Goal: Task Accomplishment & Management: Use online tool/utility

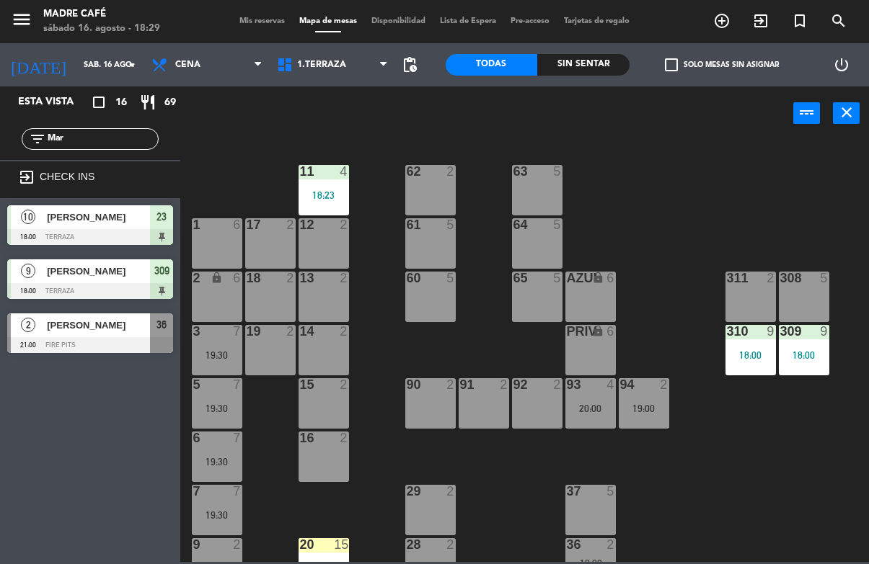
type input "Mar"
click at [758, 30] on span "exit_to_app" at bounding box center [760, 21] width 39 height 25
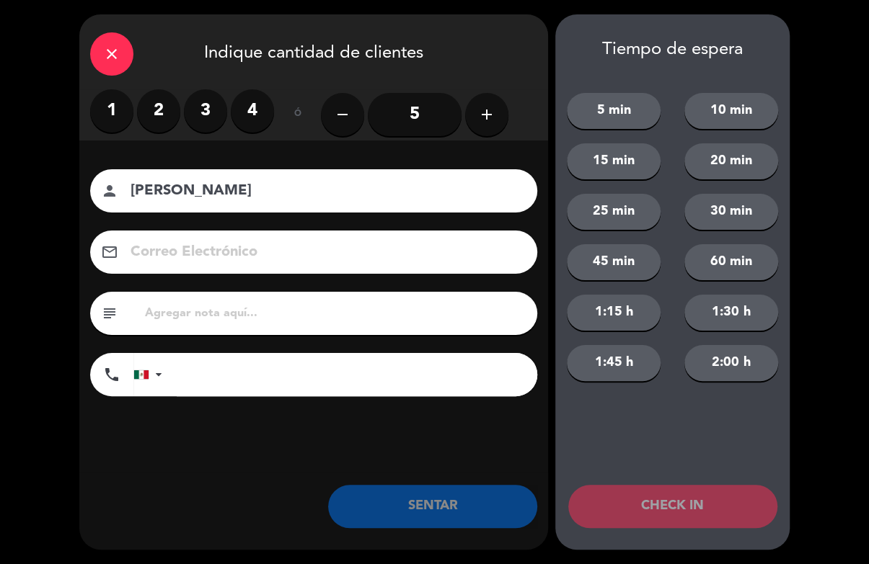
type input "[PERSON_NAME]"
click at [158, 115] on label "2" at bounding box center [158, 110] width 43 height 43
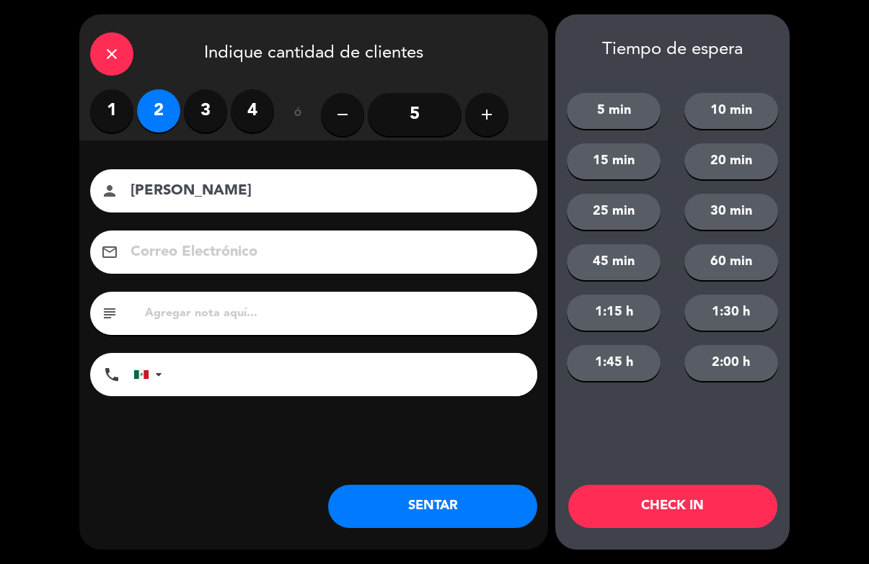
click at [670, 510] on button "CHECK IN" at bounding box center [672, 506] width 209 height 43
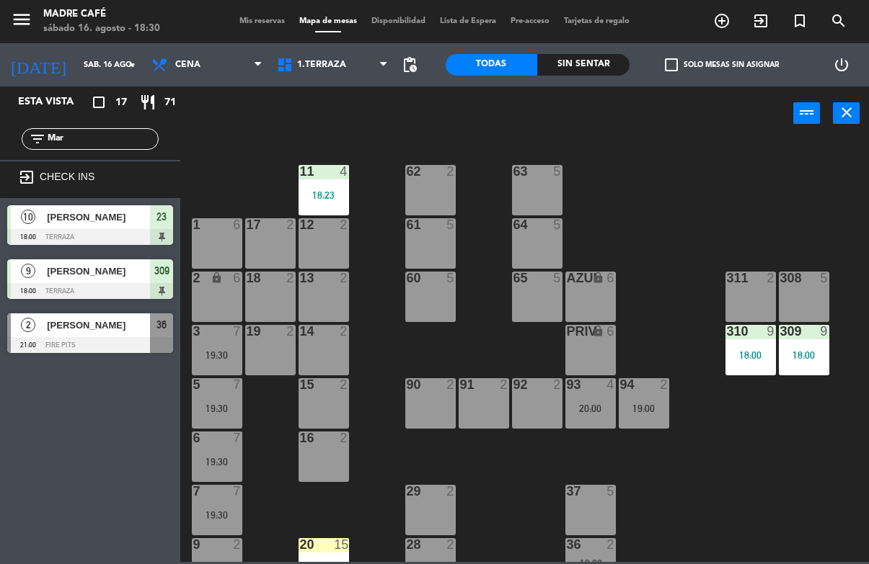
click at [64, 118] on div "filter_list Mar" at bounding box center [90, 139] width 180 height 42
click at [97, 135] on input "Mar" at bounding box center [102, 139] width 112 height 16
type input "M"
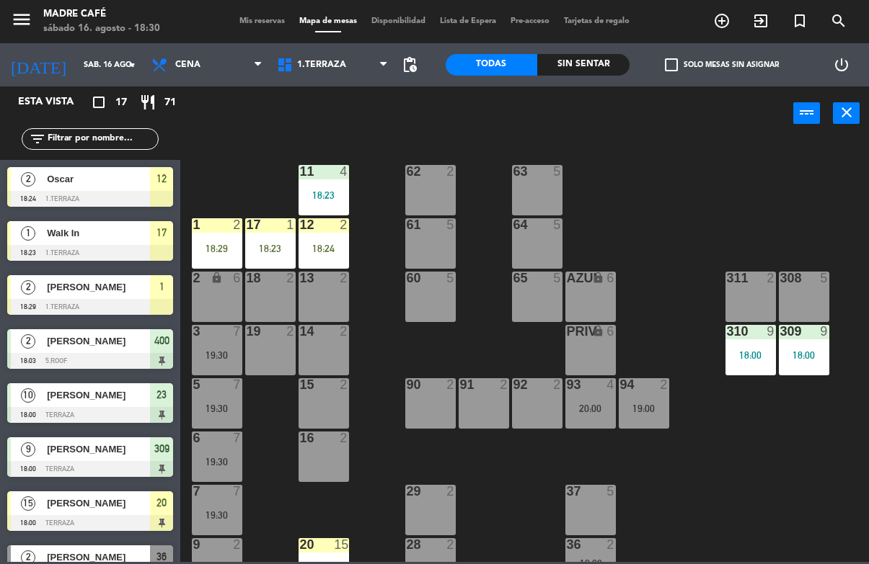
click at [210, 249] on div "18:29" at bounding box center [217, 249] width 50 height 10
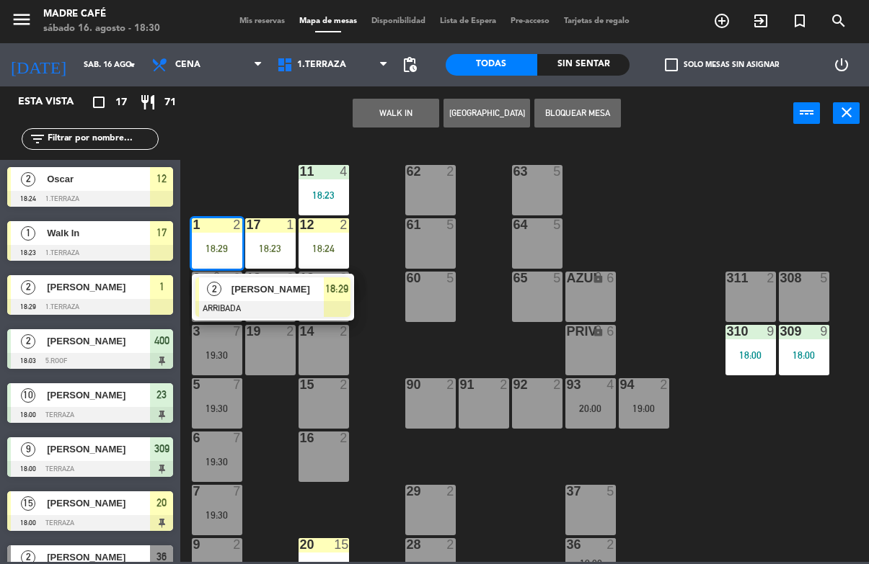
click at [324, 300] on div "18:29" at bounding box center [337, 290] width 27 height 24
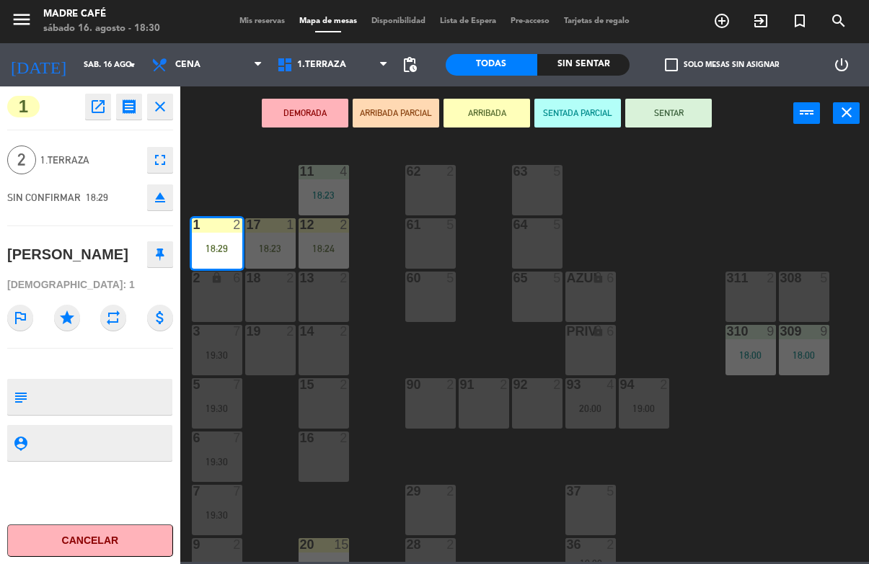
click at [679, 109] on button "SENTAR" at bounding box center [668, 113] width 87 height 29
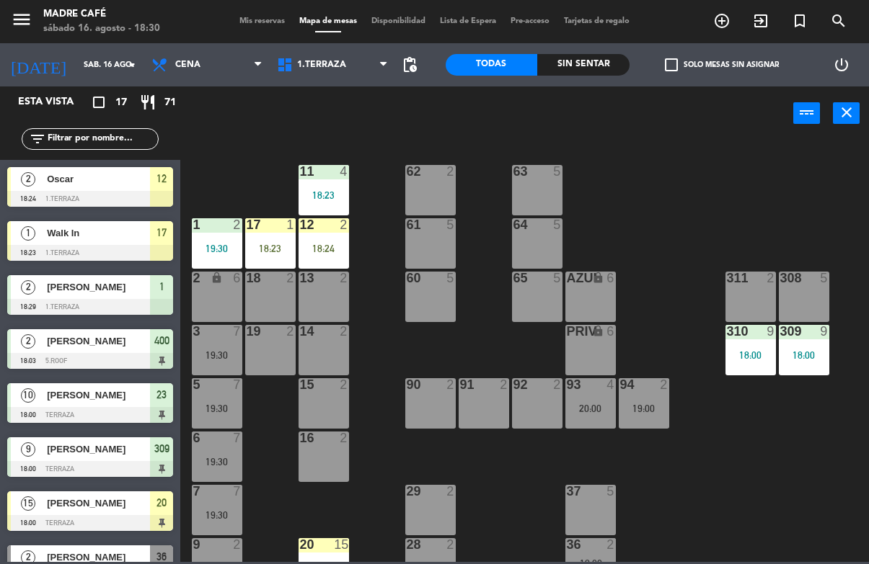
click at [258, 253] on div "18:23" at bounding box center [270, 249] width 50 height 10
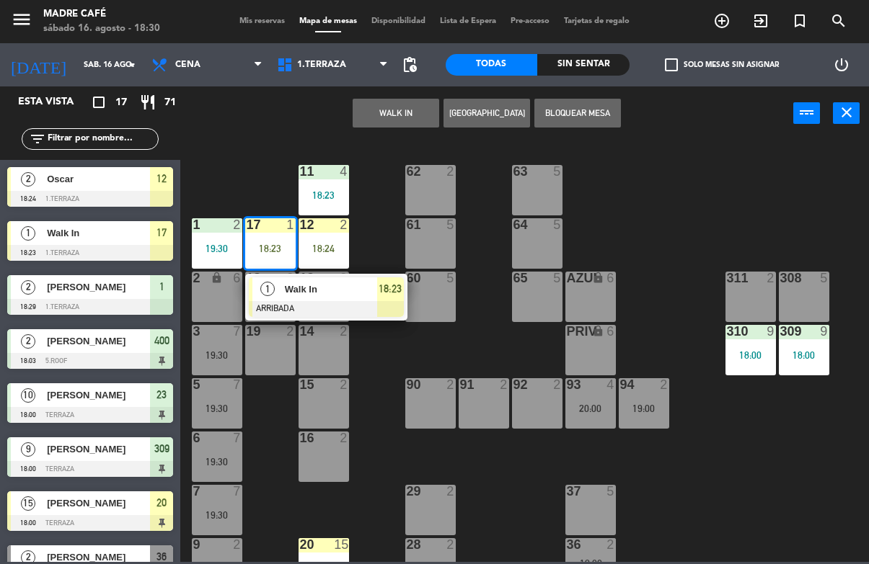
click at [358, 299] on div "Walk In" at bounding box center [330, 290] width 94 height 24
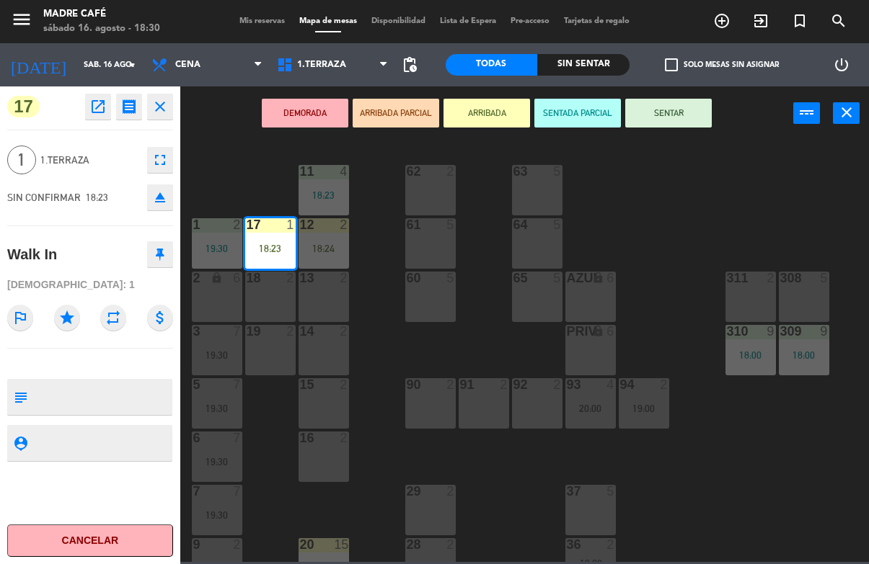
click at [692, 110] on button "SENTAR" at bounding box center [668, 113] width 87 height 29
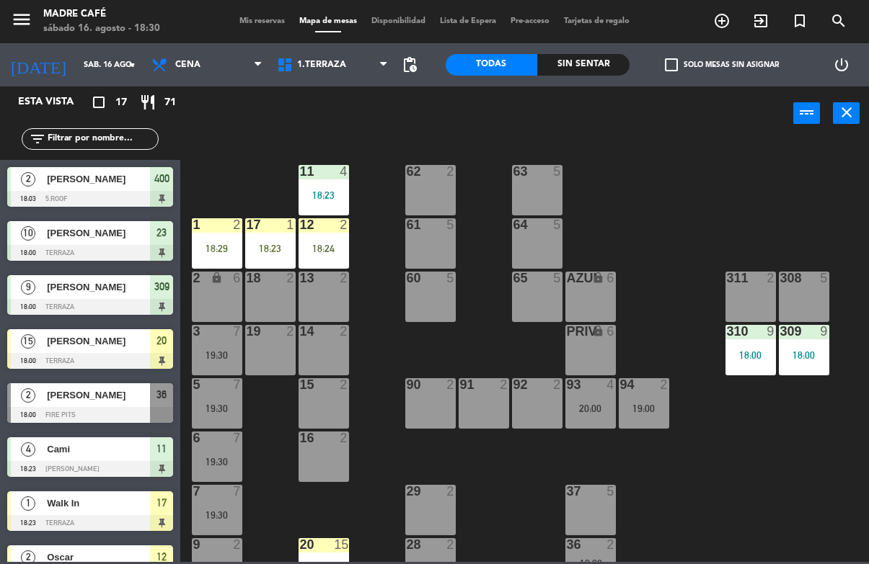
click at [319, 241] on div "12 2 18:24" at bounding box center [323, 243] width 50 height 50
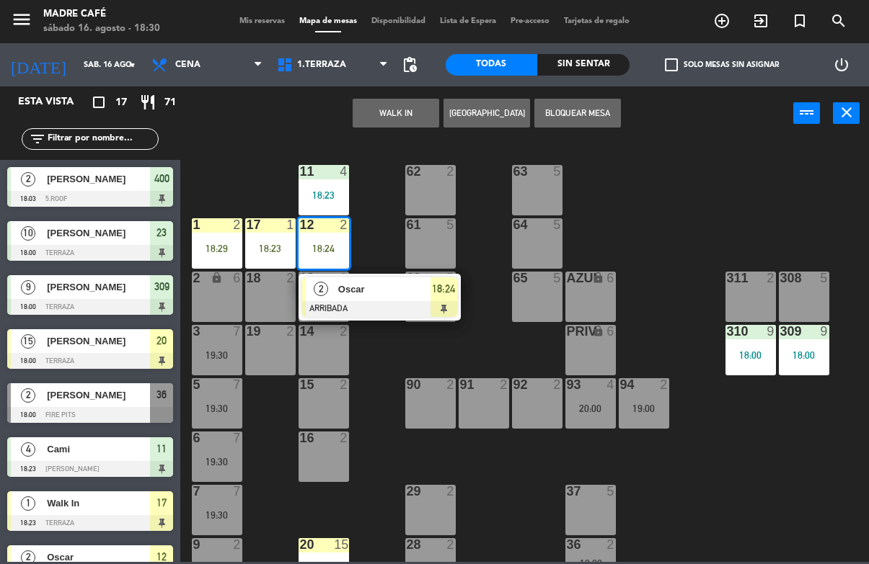
click at [422, 300] on div "Oscar" at bounding box center [384, 290] width 94 height 24
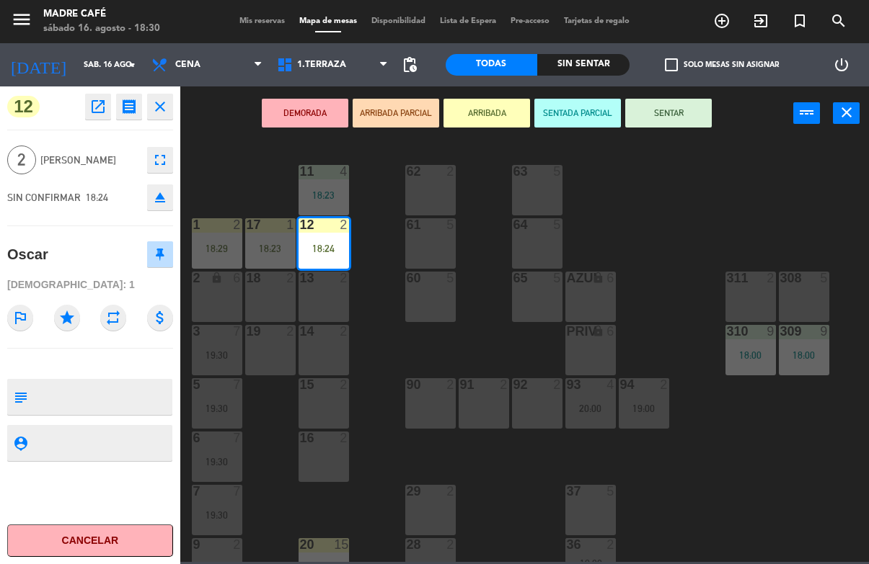
click at [702, 111] on button "SENTAR" at bounding box center [668, 113] width 87 height 29
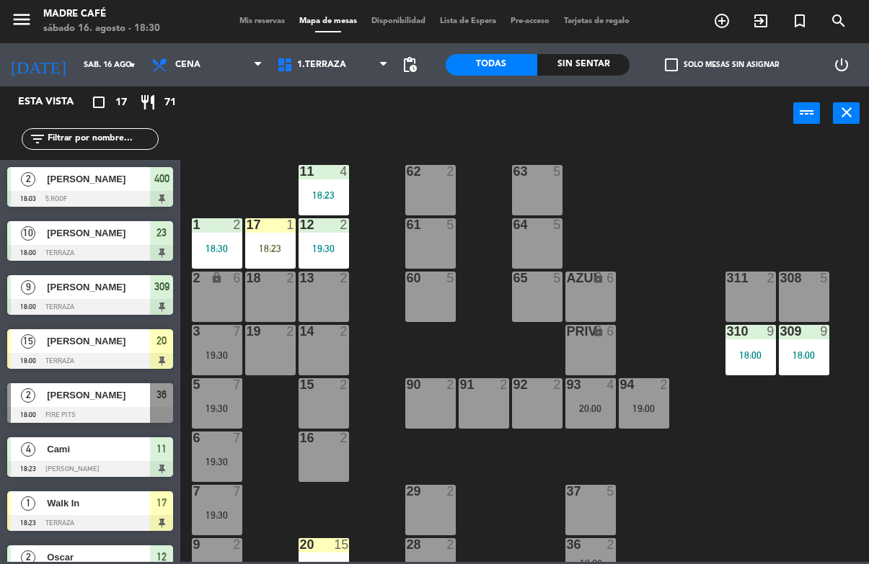
click at [266, 252] on div "18:23" at bounding box center [270, 249] width 50 height 10
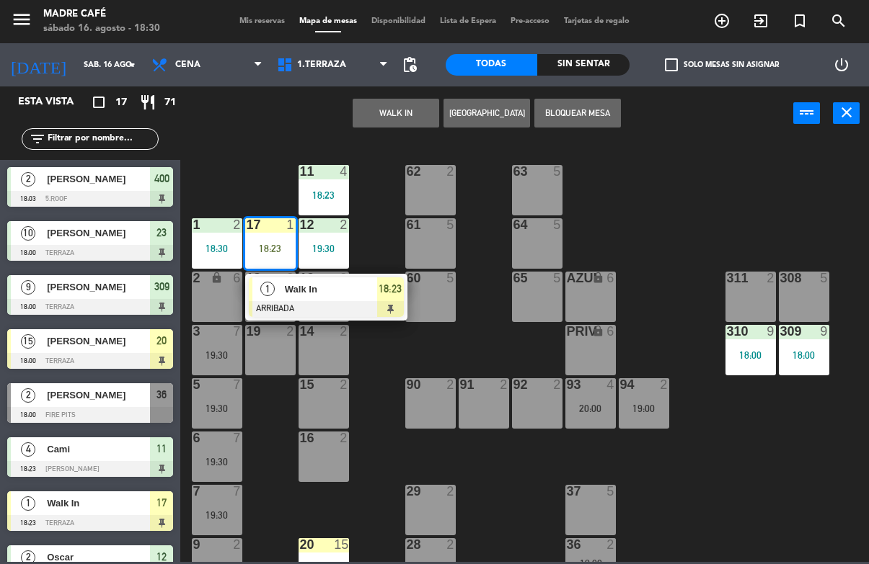
click at [368, 293] on span "Walk In" at bounding box center [331, 289] width 92 height 15
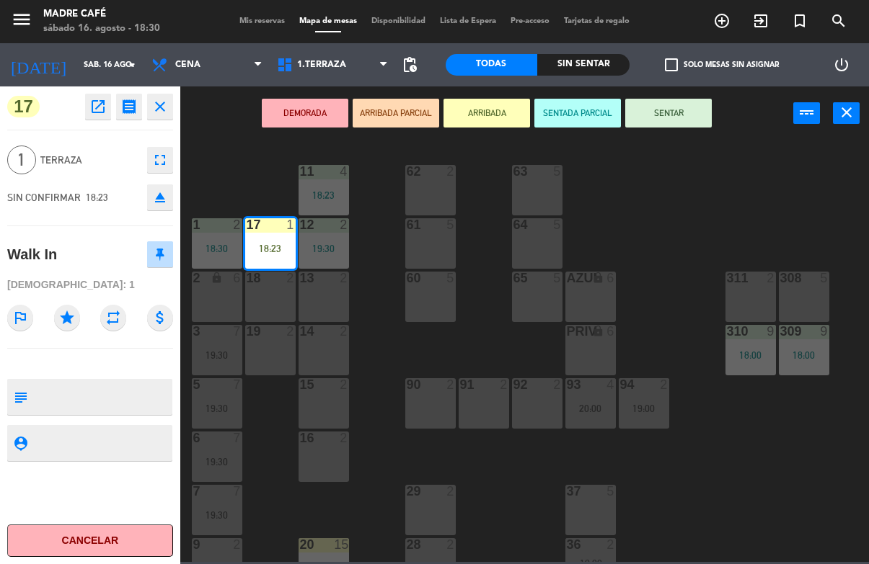
click at [683, 112] on button "SENTAR" at bounding box center [668, 113] width 87 height 29
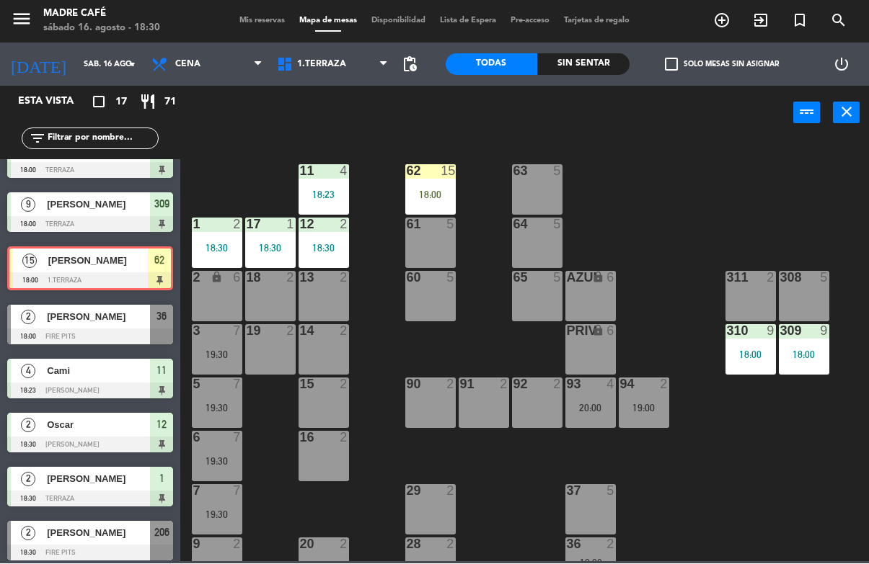
click at [438, 186] on div "62 15 18:00" at bounding box center [430, 190] width 50 height 50
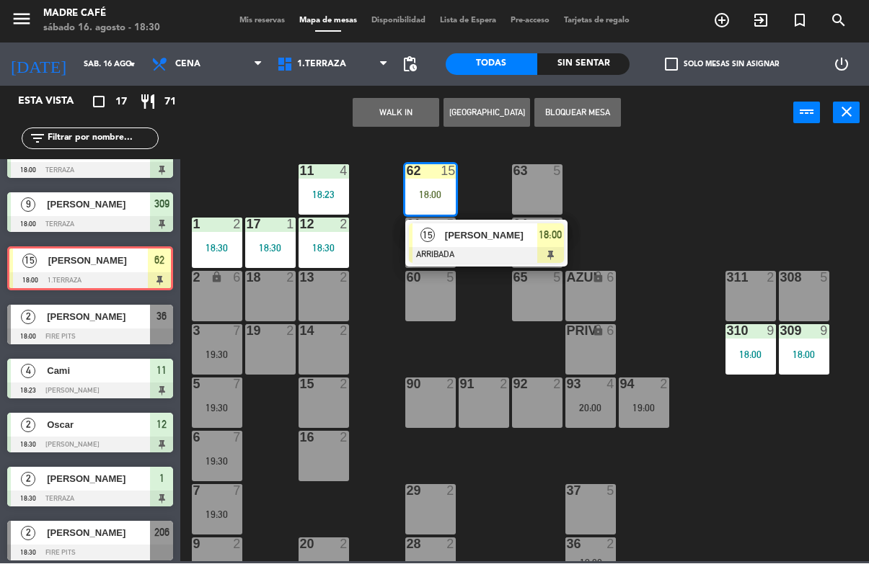
click at [522, 238] on span "[PERSON_NAME]" at bounding box center [491, 236] width 92 height 15
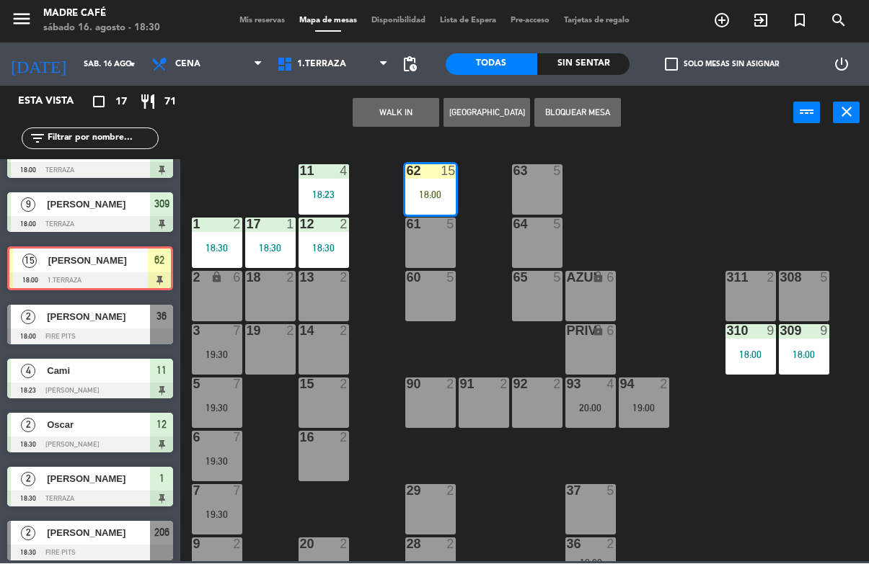
click at [428, 203] on div "62 15 18:00" at bounding box center [430, 190] width 50 height 50
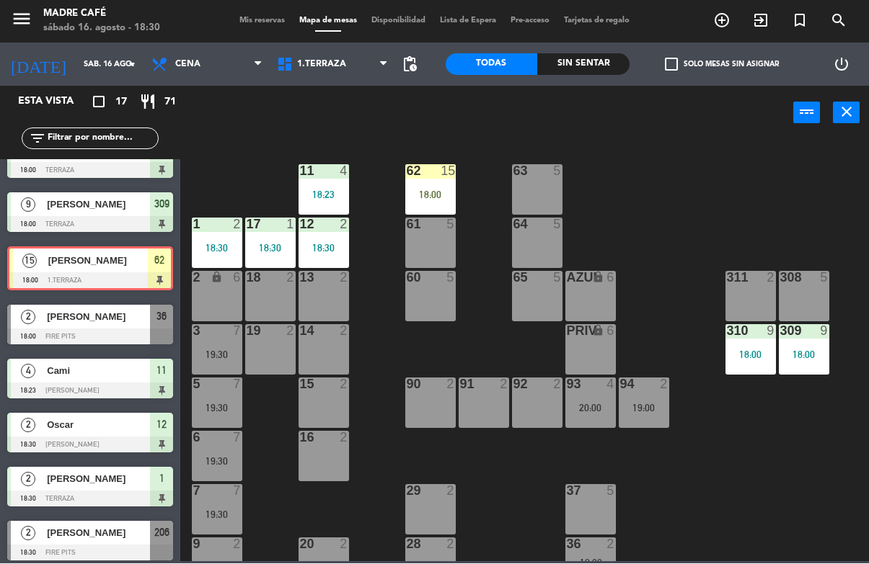
click at [435, 194] on div "18:00" at bounding box center [430, 195] width 50 height 10
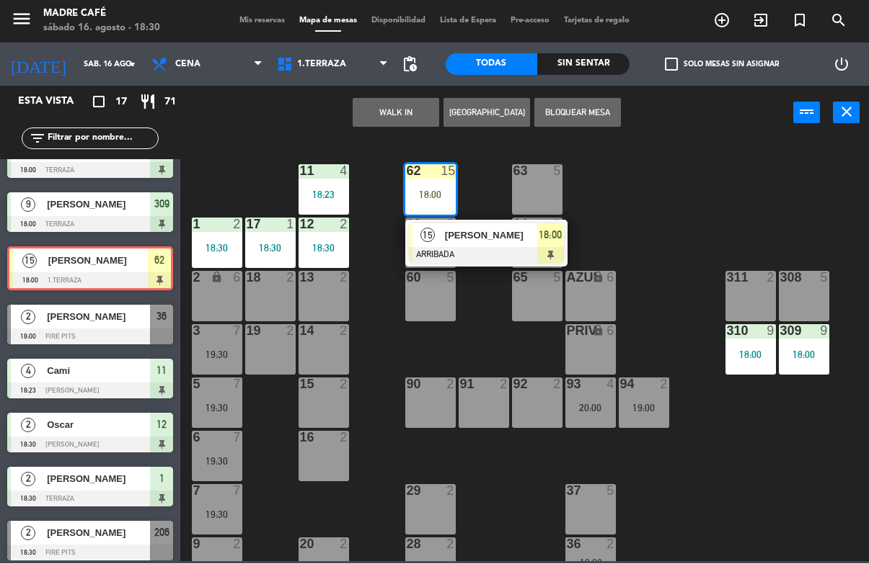
click at [518, 244] on div "[PERSON_NAME]" at bounding box center [490, 236] width 94 height 24
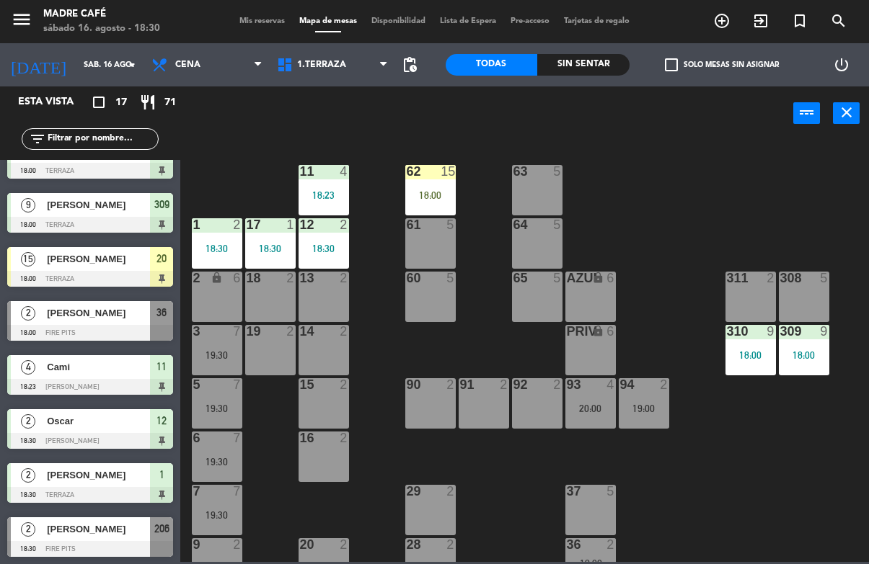
click at [679, 201] on div "11 4 18:23 63 5 62 15 18:00 12 2 18:30 1 2 18:30 61 5 64 5 17 1 18:30 13 2 2 lo…" at bounding box center [529, 350] width 680 height 423
click at [433, 191] on div "18:00" at bounding box center [430, 195] width 50 height 10
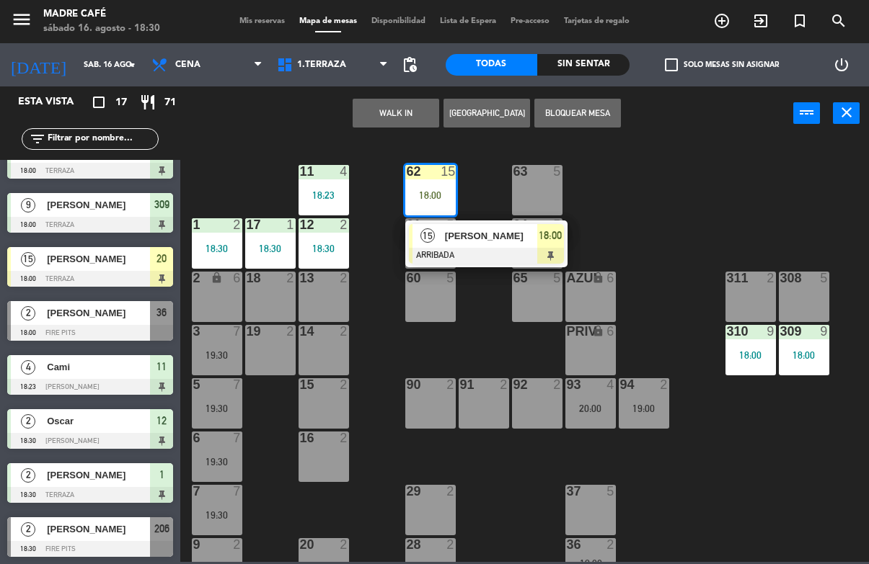
click at [523, 241] on span "[PERSON_NAME]" at bounding box center [491, 236] width 92 height 15
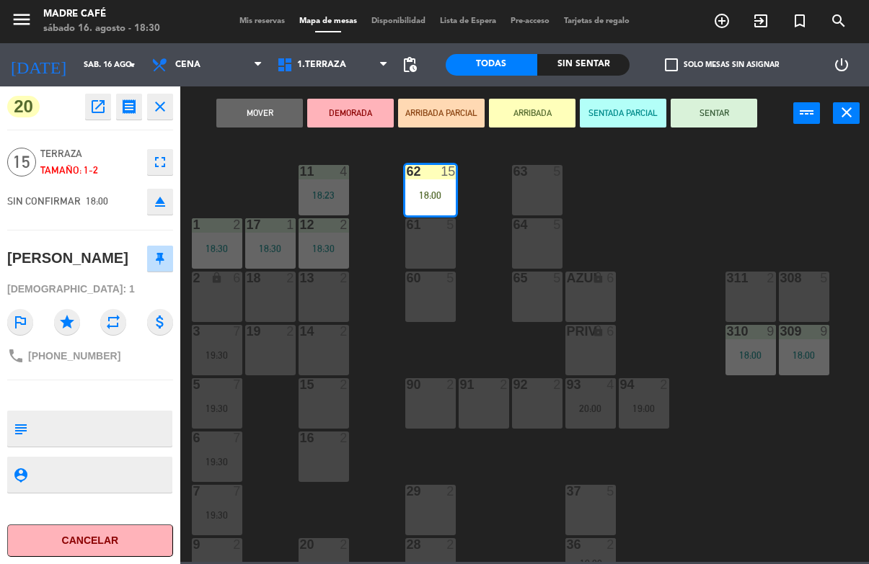
click at [709, 120] on button "SENTAR" at bounding box center [713, 113] width 87 height 29
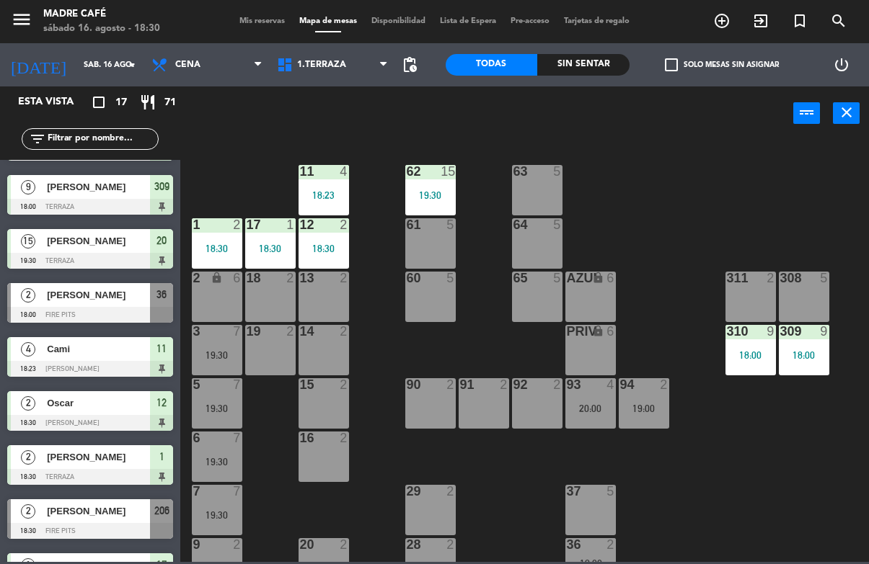
scroll to position [4, 0]
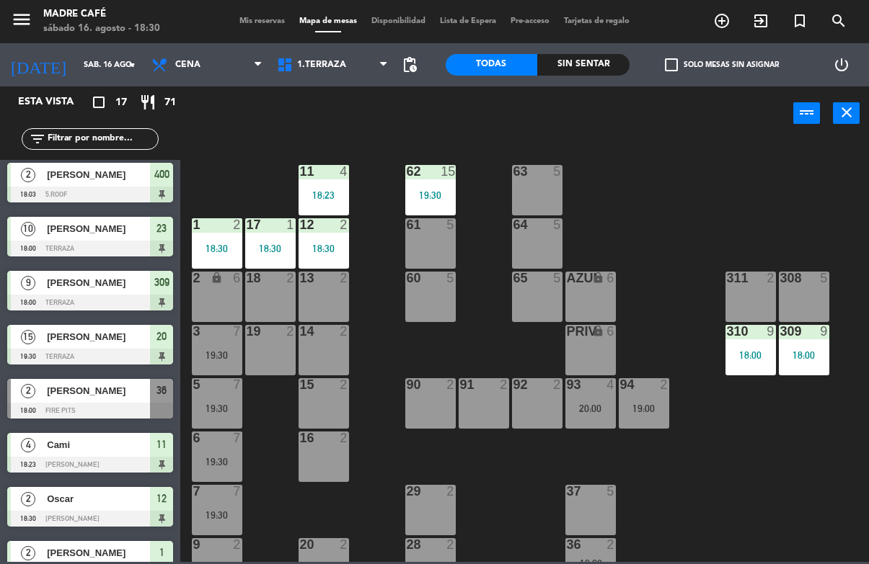
click at [50, 390] on span "[PERSON_NAME]" at bounding box center [98, 390] width 103 height 15
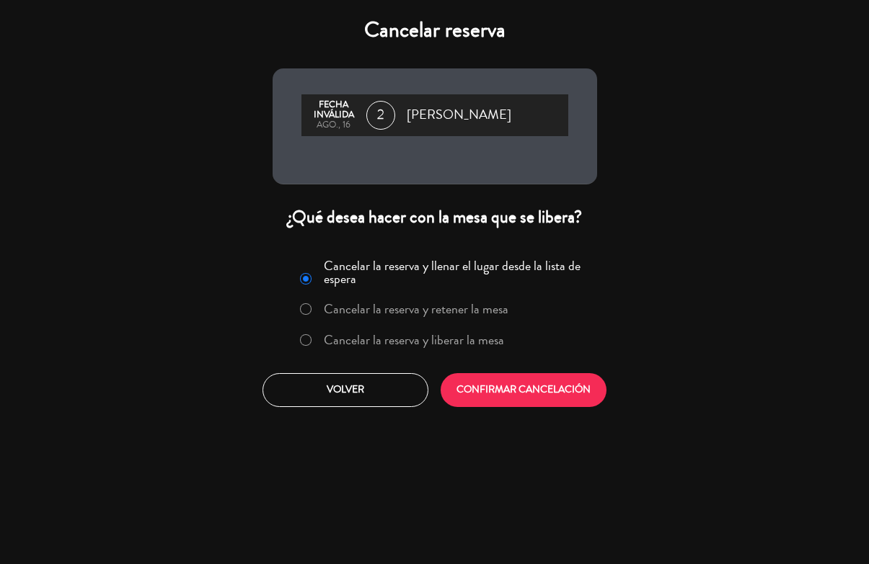
click at [347, 342] on label "Cancelar la reserva y liberar la mesa" at bounding box center [414, 340] width 180 height 13
click at [524, 391] on button "CONFIRMAR CANCELACIÓN" at bounding box center [523, 390] width 166 height 34
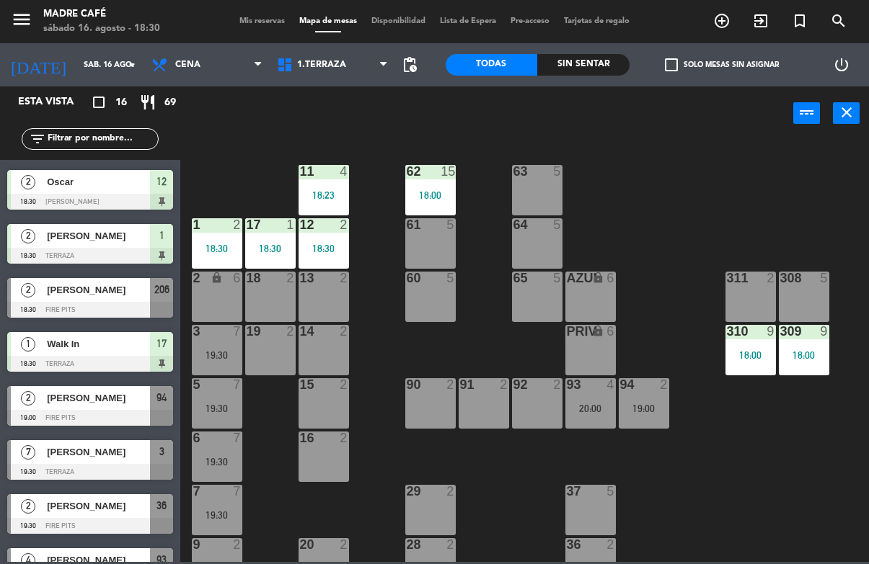
scroll to position [265, 0]
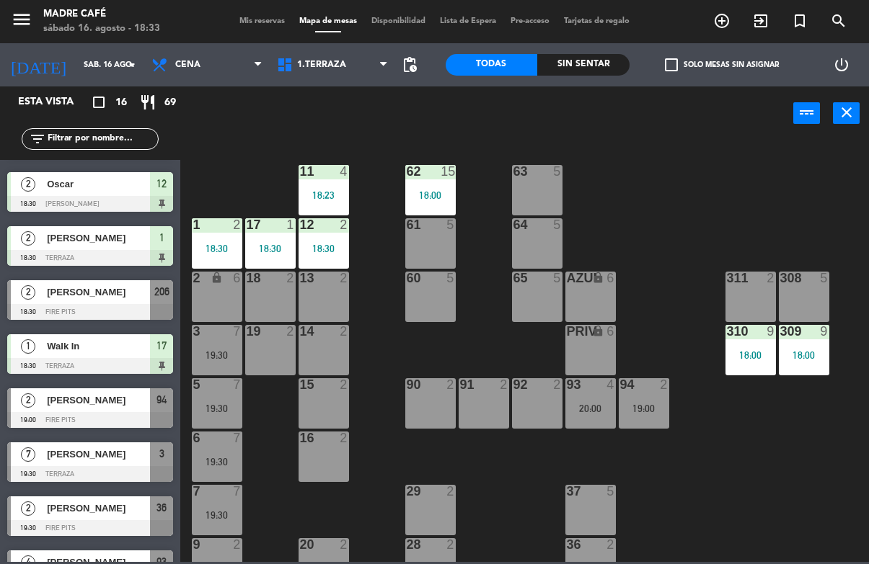
click at [131, 117] on div "Esta vista crop_square 16 restaurant 69" at bounding box center [90, 103] width 180 height 32
click at [137, 147] on input "text" at bounding box center [102, 139] width 112 height 16
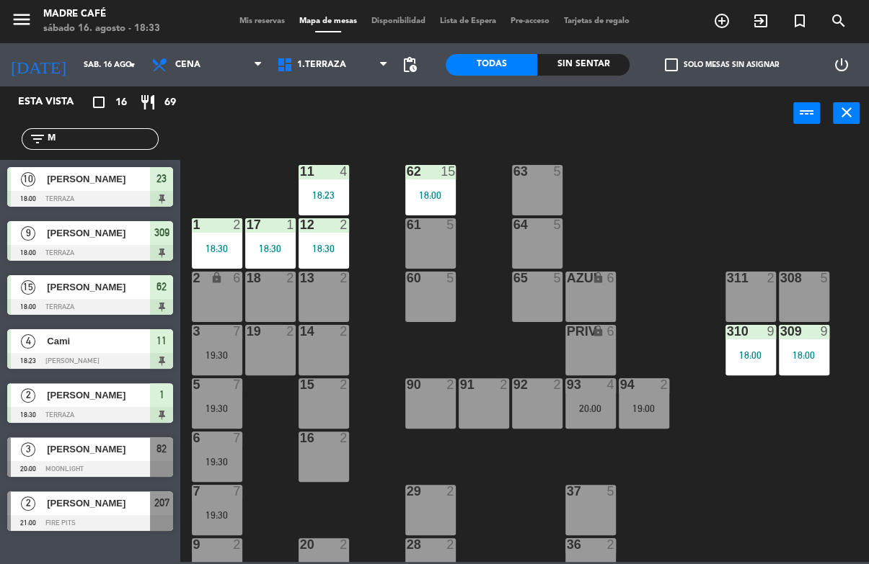
scroll to position [0, 0]
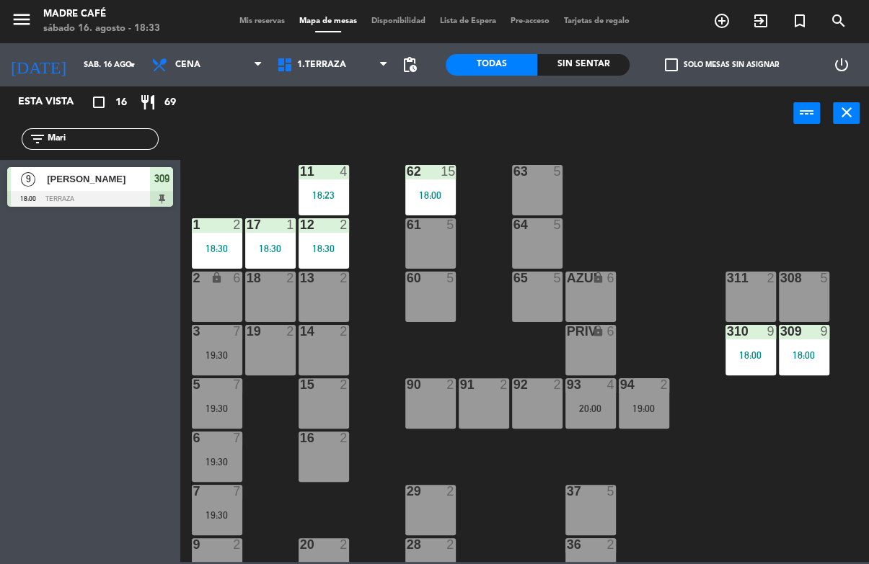
type input "Mari"
click at [632, 155] on div "11 4 18:23 63 5 62 15 18:00 12 2 18:30 1 2 18:30 61 5 64 5 17 1 18:30 13 2 2 lo…" at bounding box center [529, 350] width 680 height 423
click at [768, 12] on span "exit_to_app" at bounding box center [760, 21] width 39 height 25
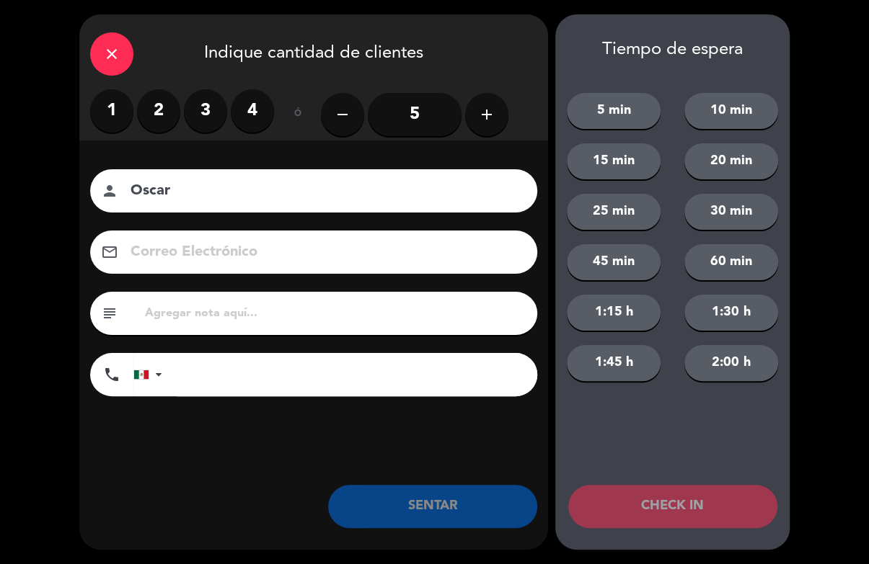
type input "Oscar"
click at [191, 110] on label "3" at bounding box center [205, 110] width 43 height 43
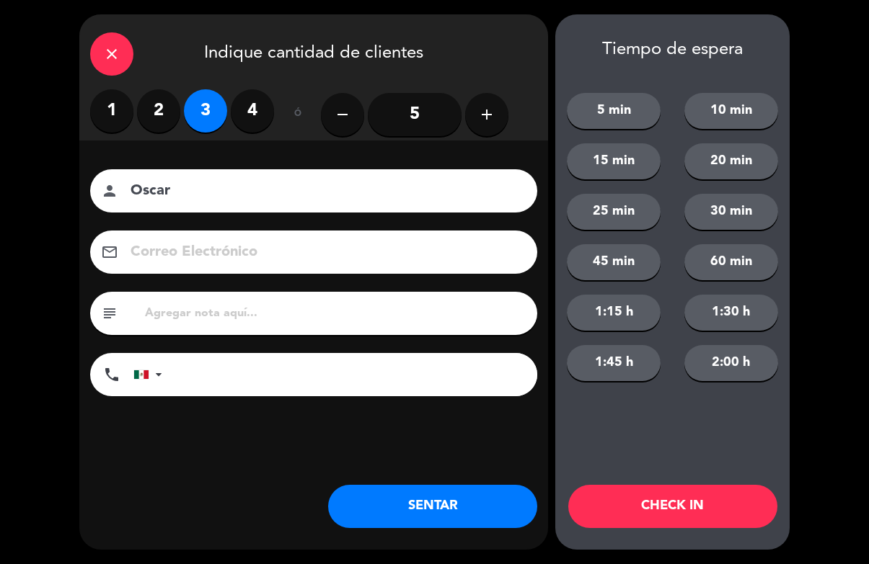
click at [715, 503] on button "CHECK IN" at bounding box center [672, 506] width 209 height 43
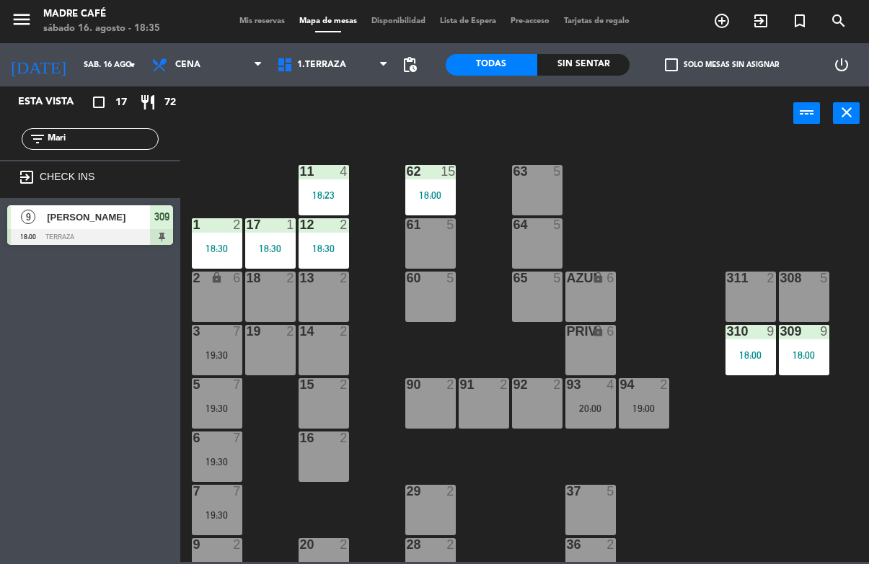
click at [130, 133] on input "Mari" at bounding box center [102, 139] width 112 height 16
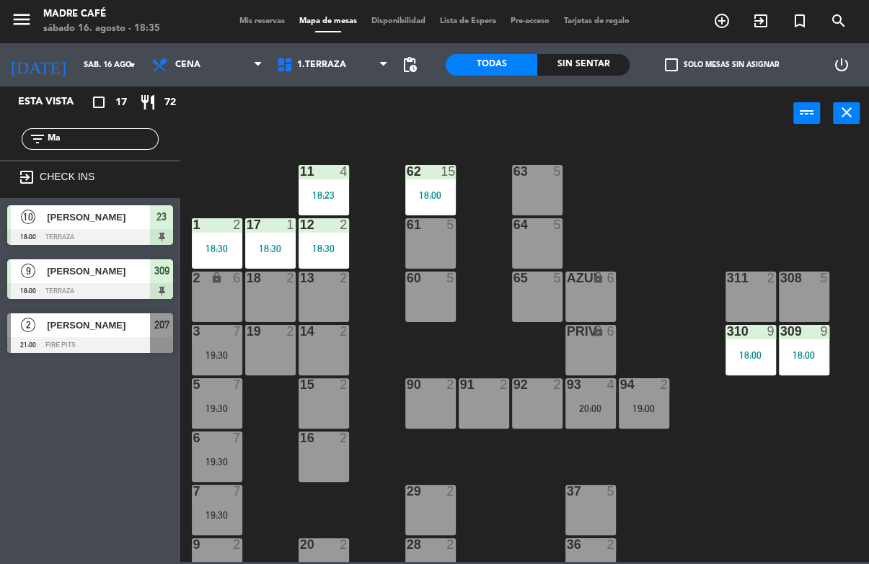
type input "M"
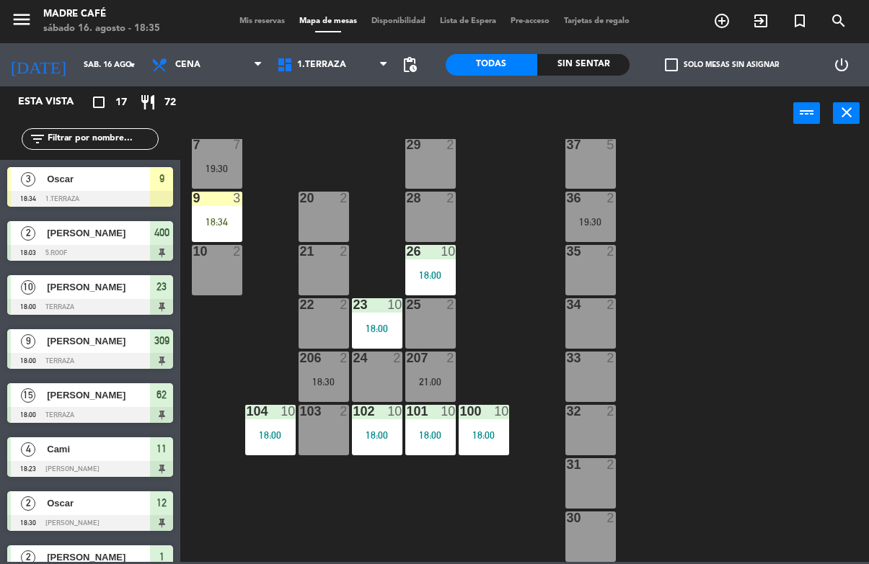
click at [214, 213] on div "9 3 18:34" at bounding box center [217, 217] width 50 height 50
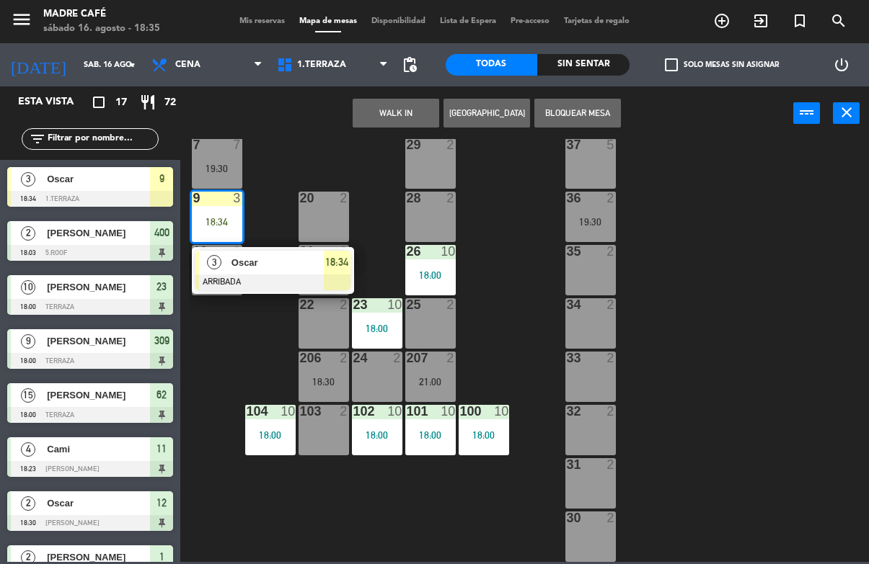
click at [296, 265] on span "Oscar" at bounding box center [277, 262] width 92 height 15
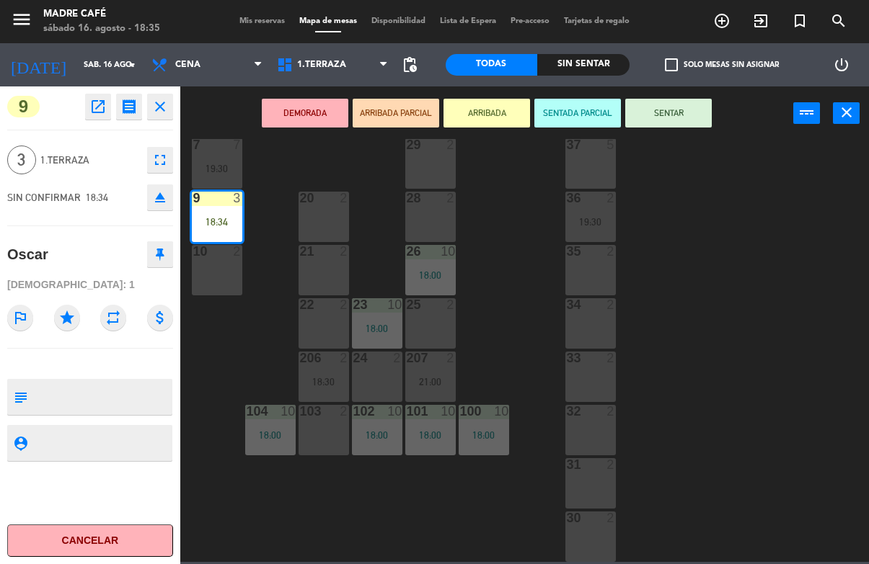
click at [680, 107] on button "SENTAR" at bounding box center [668, 113] width 87 height 29
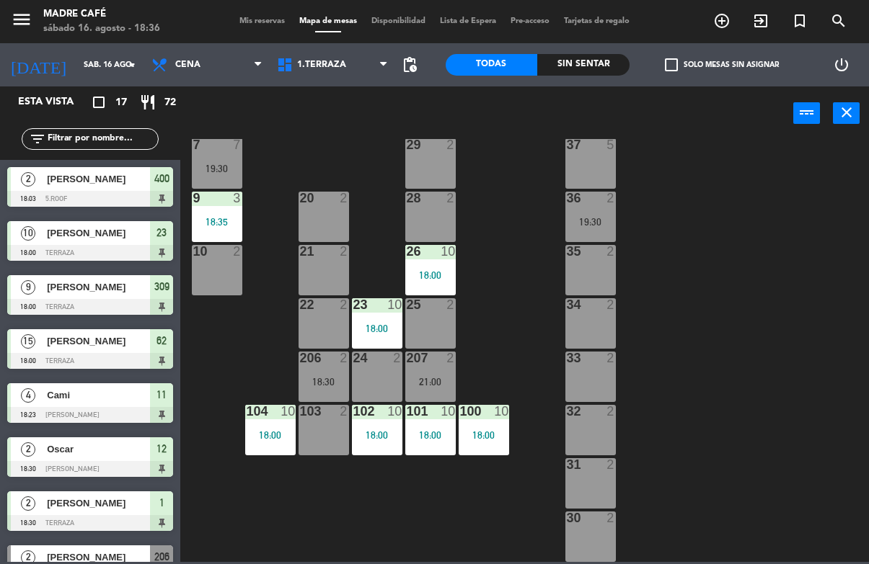
click at [730, 19] on icon "exit_to_app" at bounding box center [721, 20] width 17 height 17
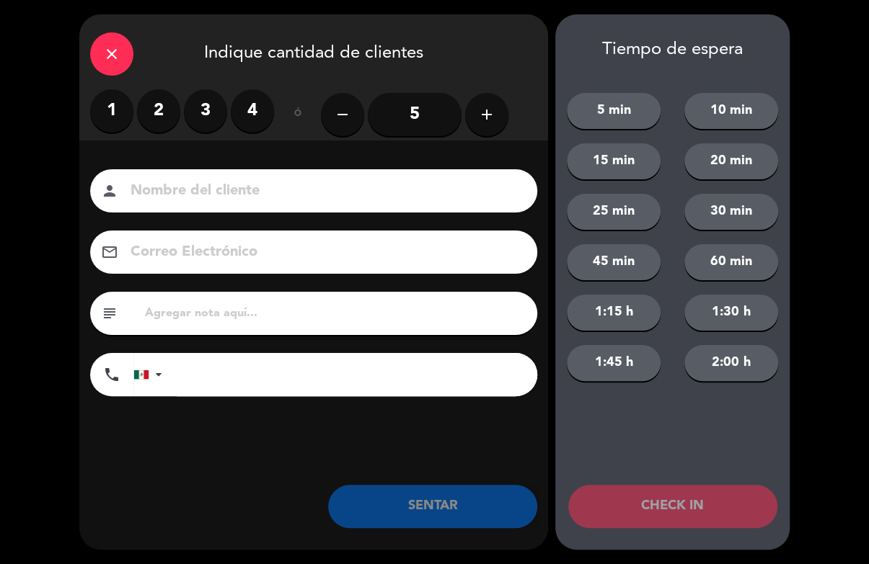
click at [225, 188] on input at bounding box center [323, 191] width 389 height 25
click at [215, 103] on label "3" at bounding box center [205, 110] width 43 height 43
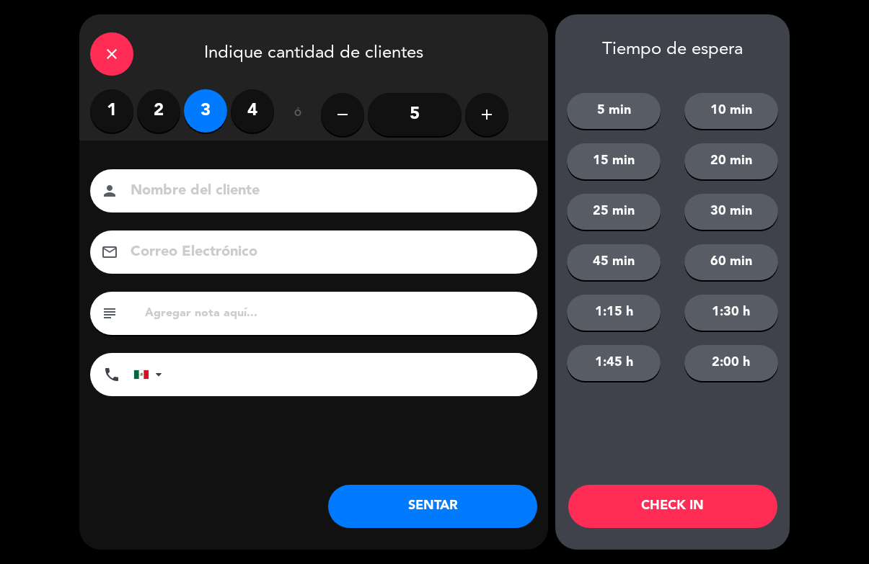
click at [312, 198] on input at bounding box center [323, 191] width 389 height 25
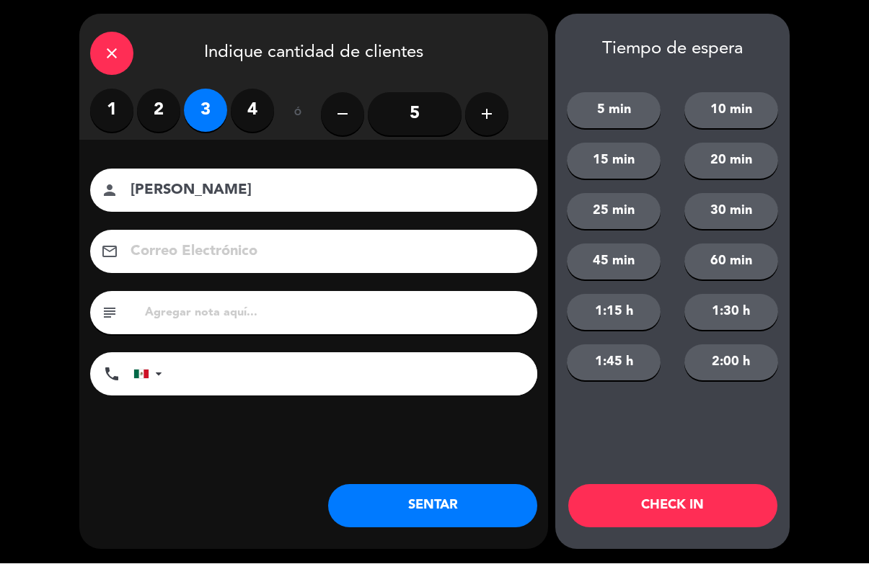
type input "[PERSON_NAME]"
click at [732, 494] on button "CHECK IN" at bounding box center [672, 506] width 209 height 43
